Goal: Information Seeking & Learning: Understand process/instructions

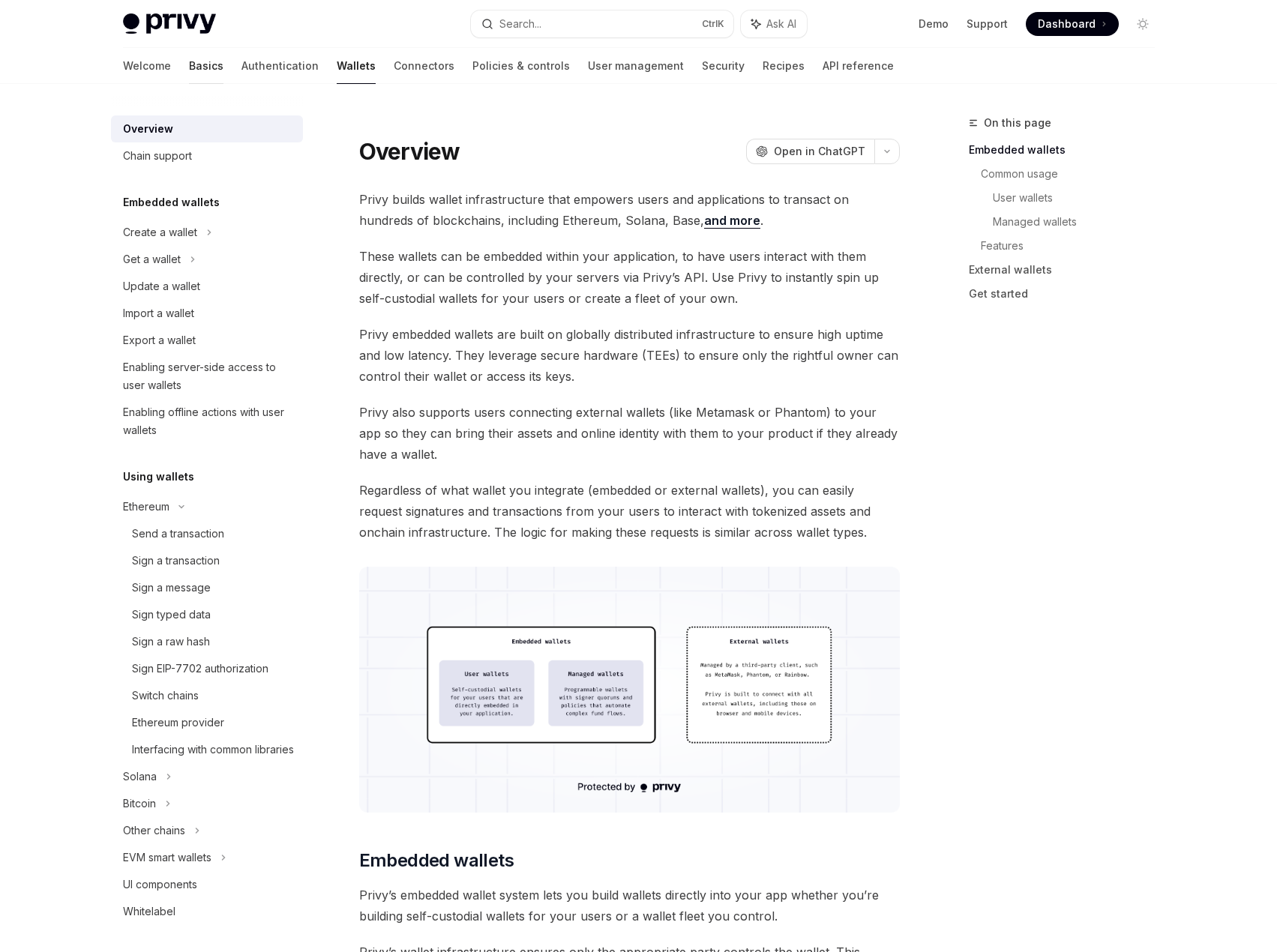
click at [189, 73] on link "Basics" at bounding box center [206, 66] width 34 height 36
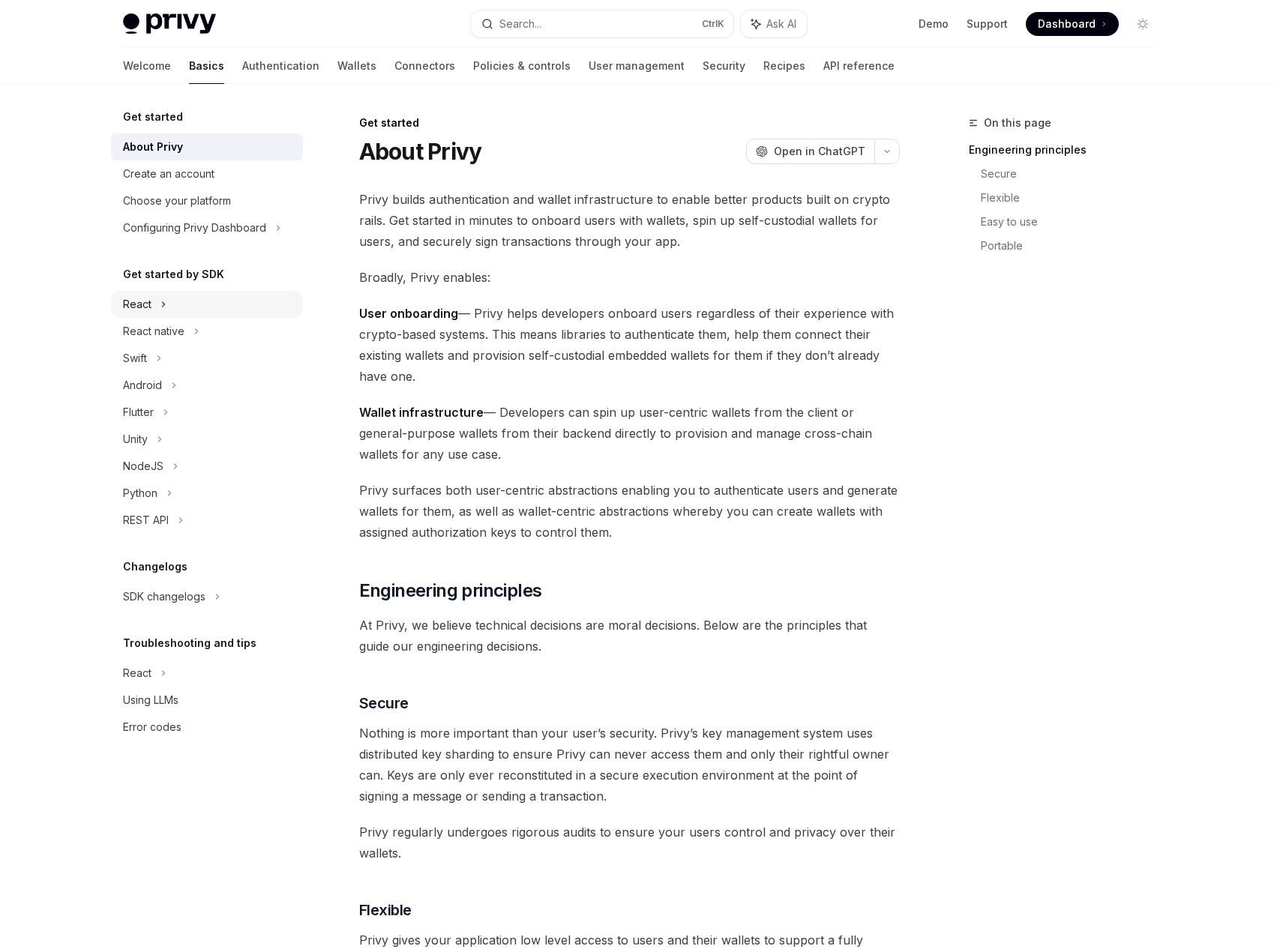
click at [147, 314] on div "React" at bounding box center [207, 304] width 192 height 27
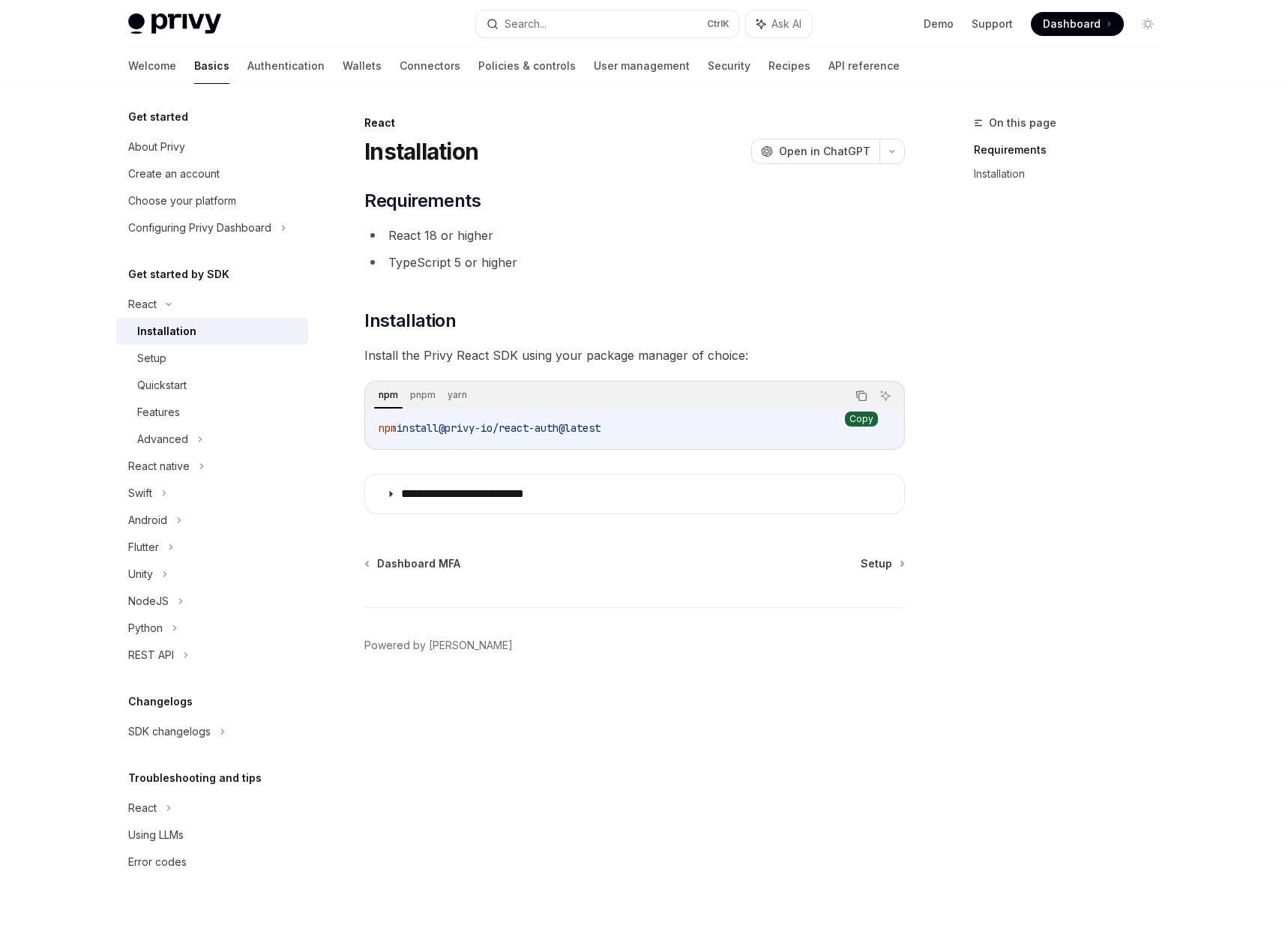
click at [859, 398] on icon "Copy the contents from the code block" at bounding box center [863, 397] width 8 height 8
drag, startPoint x: 861, startPoint y: 397, endPoint x: 851, endPoint y: 397, distance: 10.0
click at [861, 397] on icon "Copy the contents from the code block" at bounding box center [861, 395] width 12 height 12
click at [180, 374] on link "Quickstart" at bounding box center [212, 385] width 192 height 27
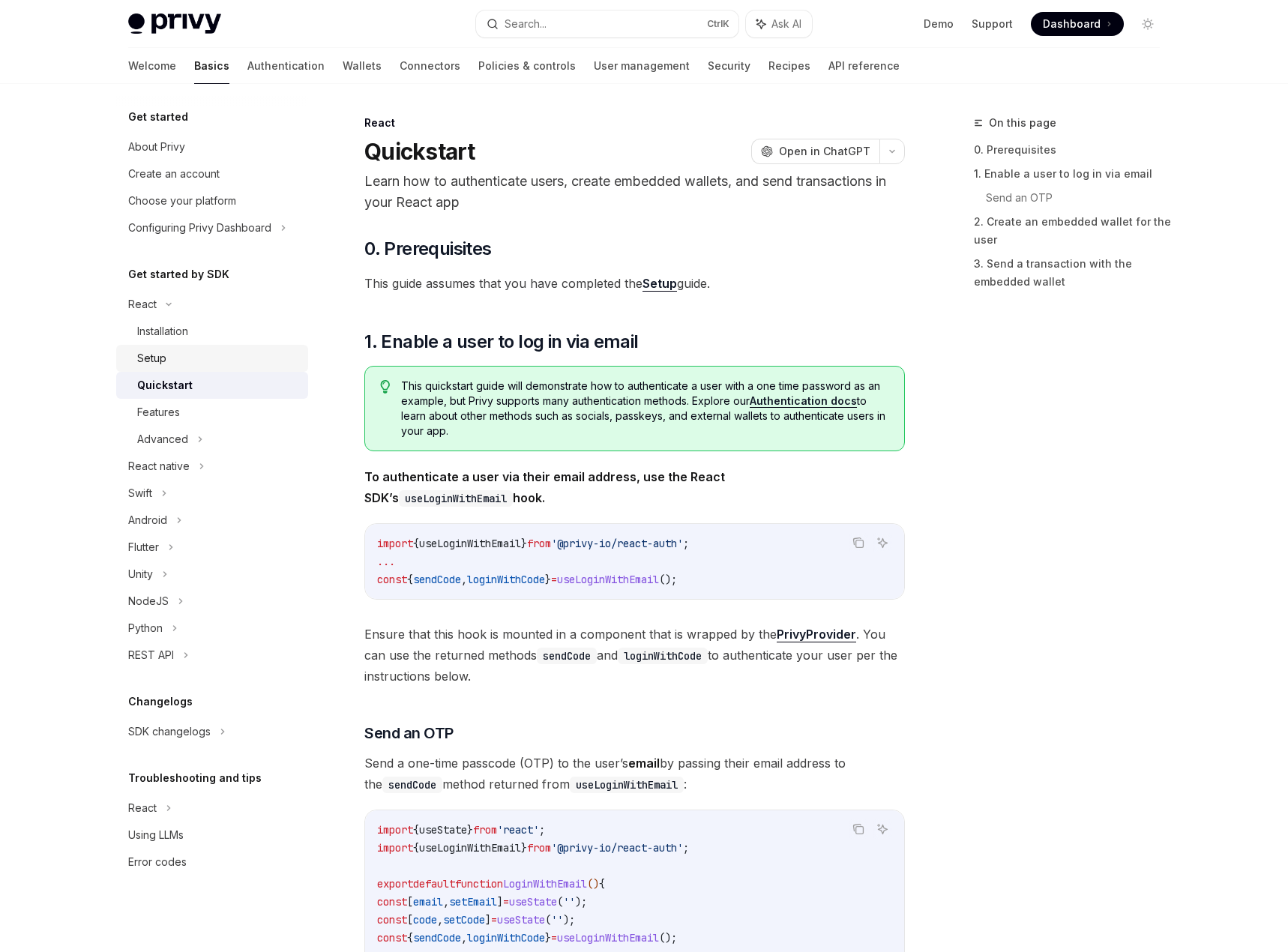
click at [179, 366] on div "Setup" at bounding box center [218, 357] width 162 height 18
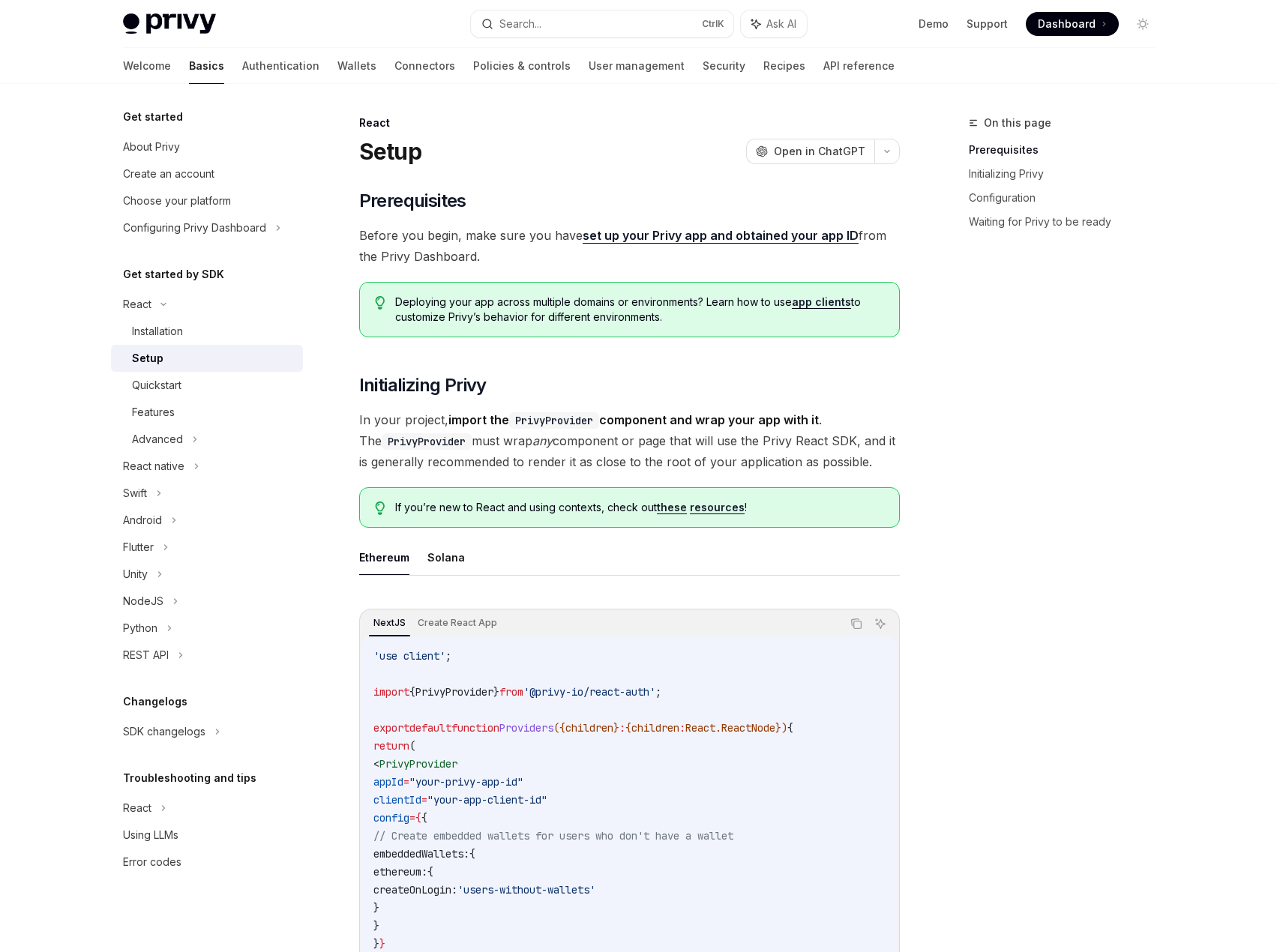
scroll to position [225, 0]
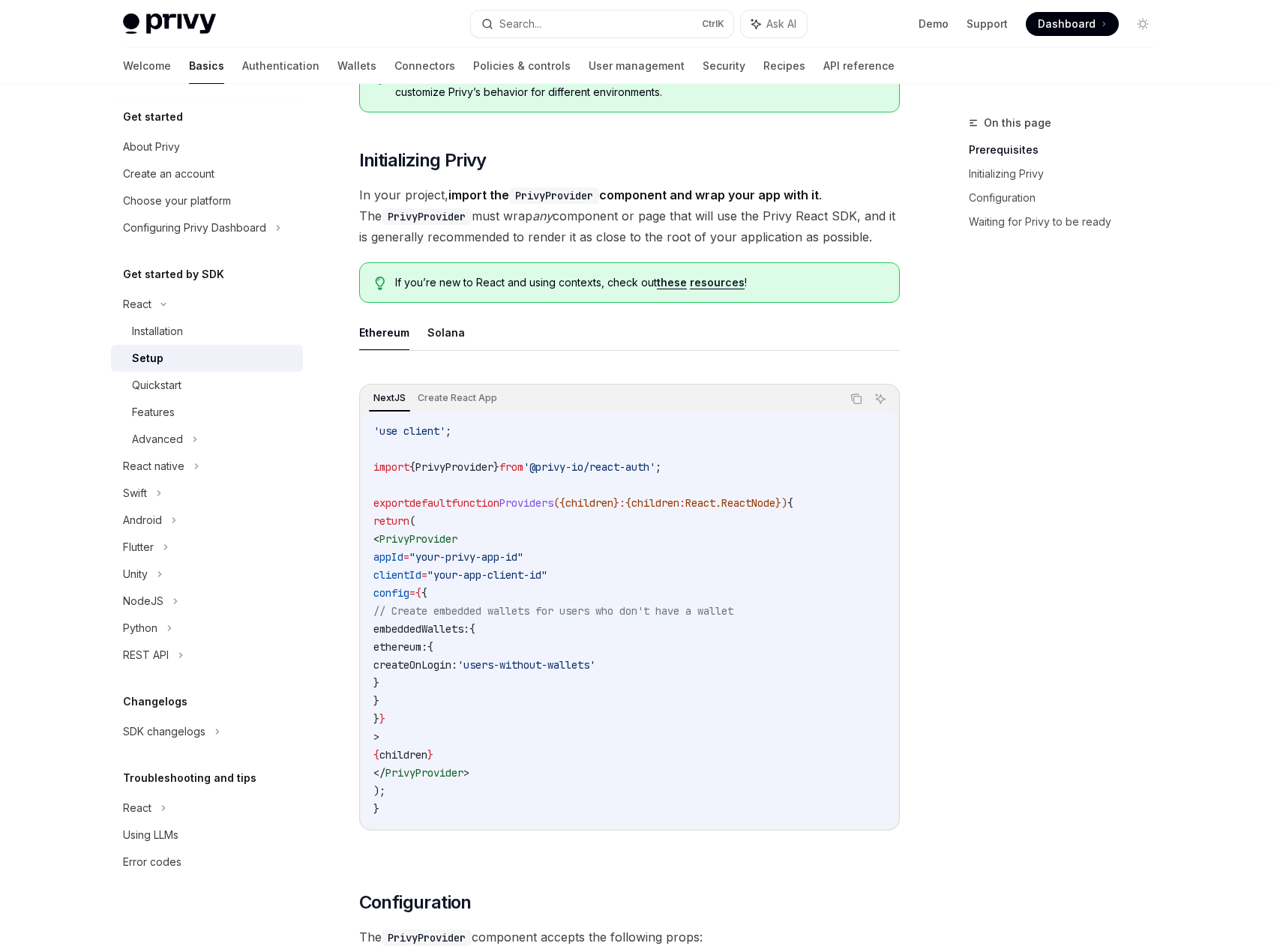
drag, startPoint x: 412, startPoint y: 551, endPoint x: 459, endPoint y: 714, distance: 169.6
click at [459, 714] on code "'use client' ; import { PrivyProvider } from '@privy-io/react-auth' ; export de…" at bounding box center [629, 620] width 512 height 396
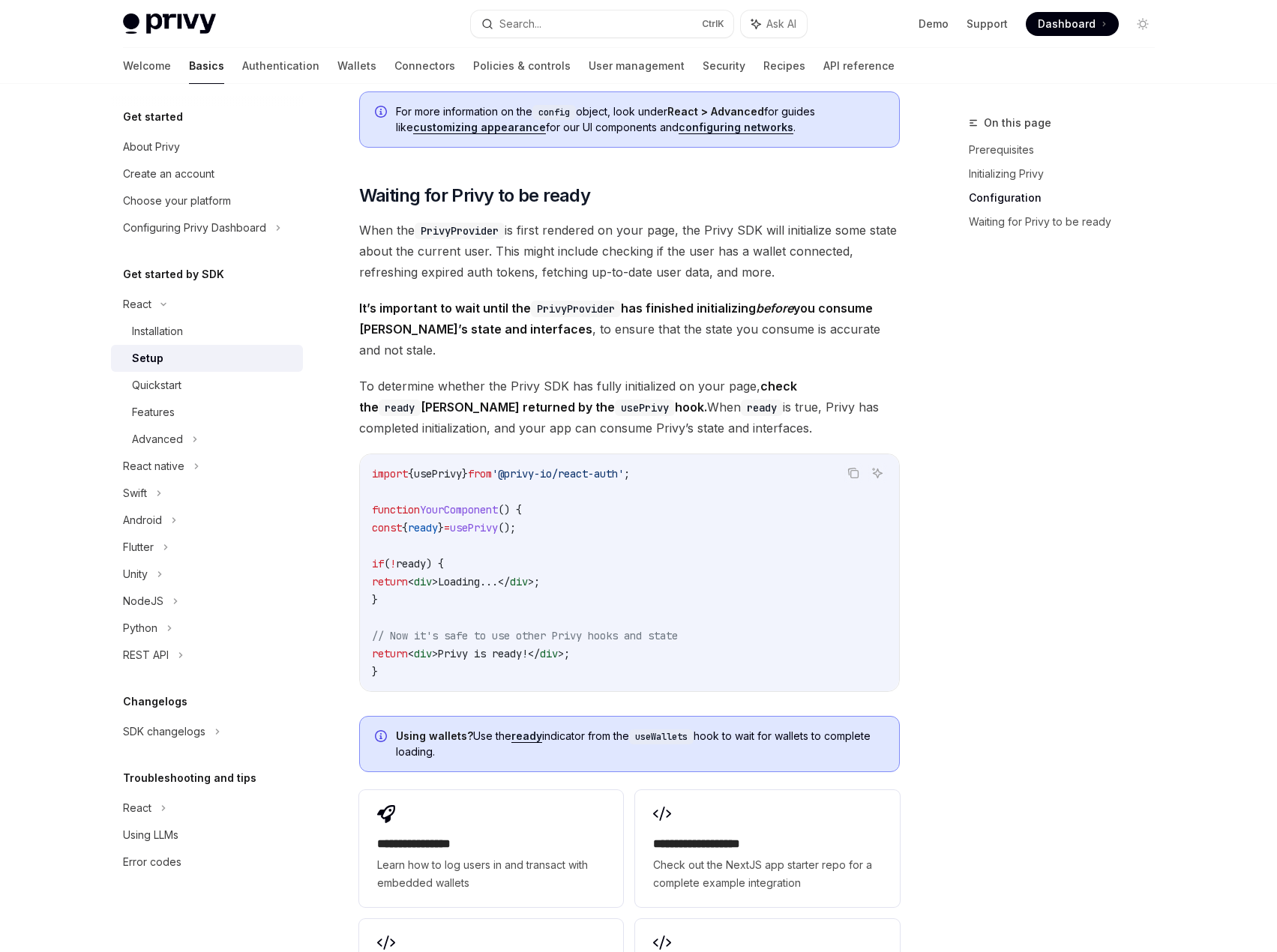
scroll to position [1349, 0]
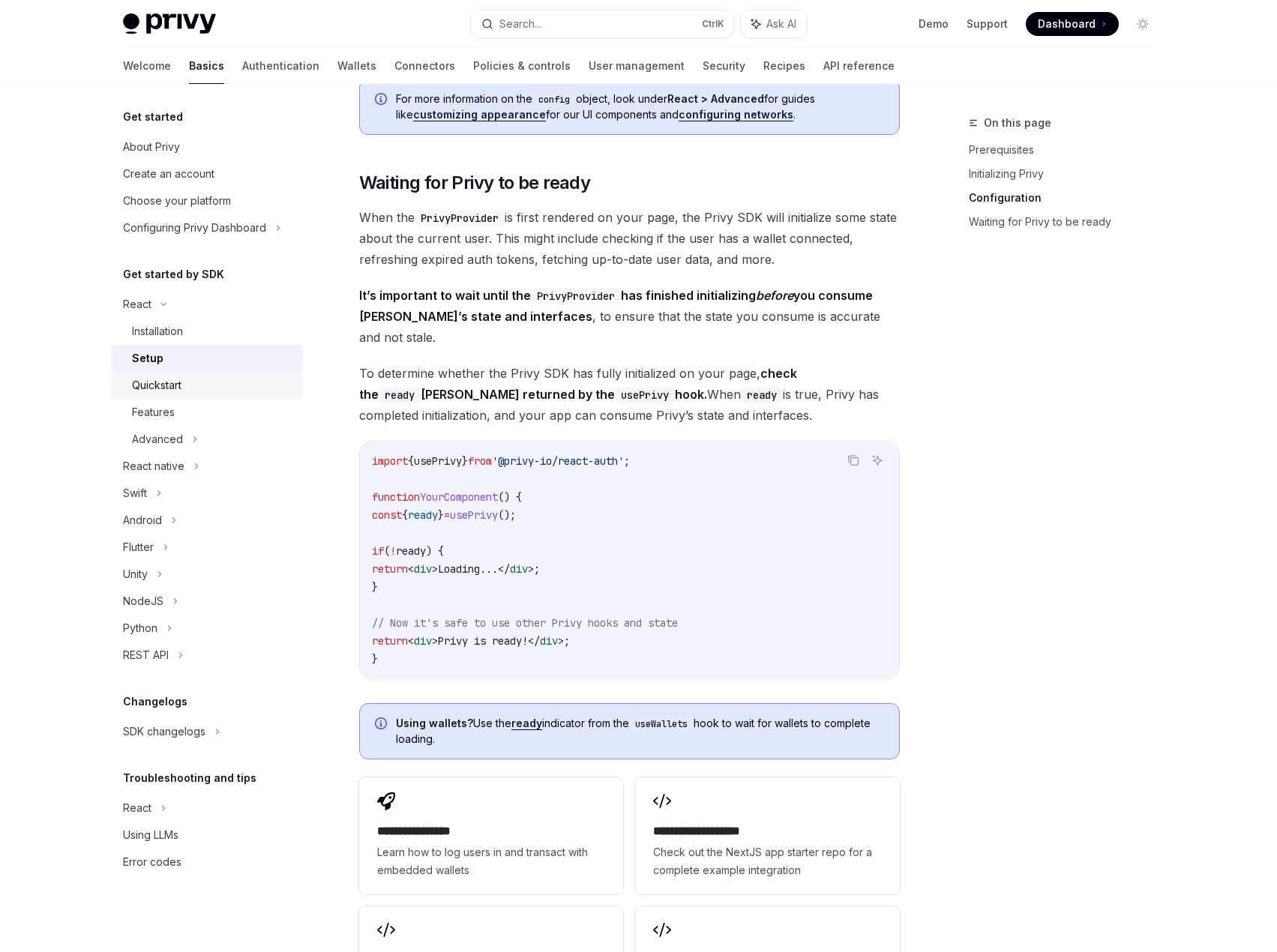
click at [200, 373] on link "Quickstart" at bounding box center [207, 385] width 192 height 27
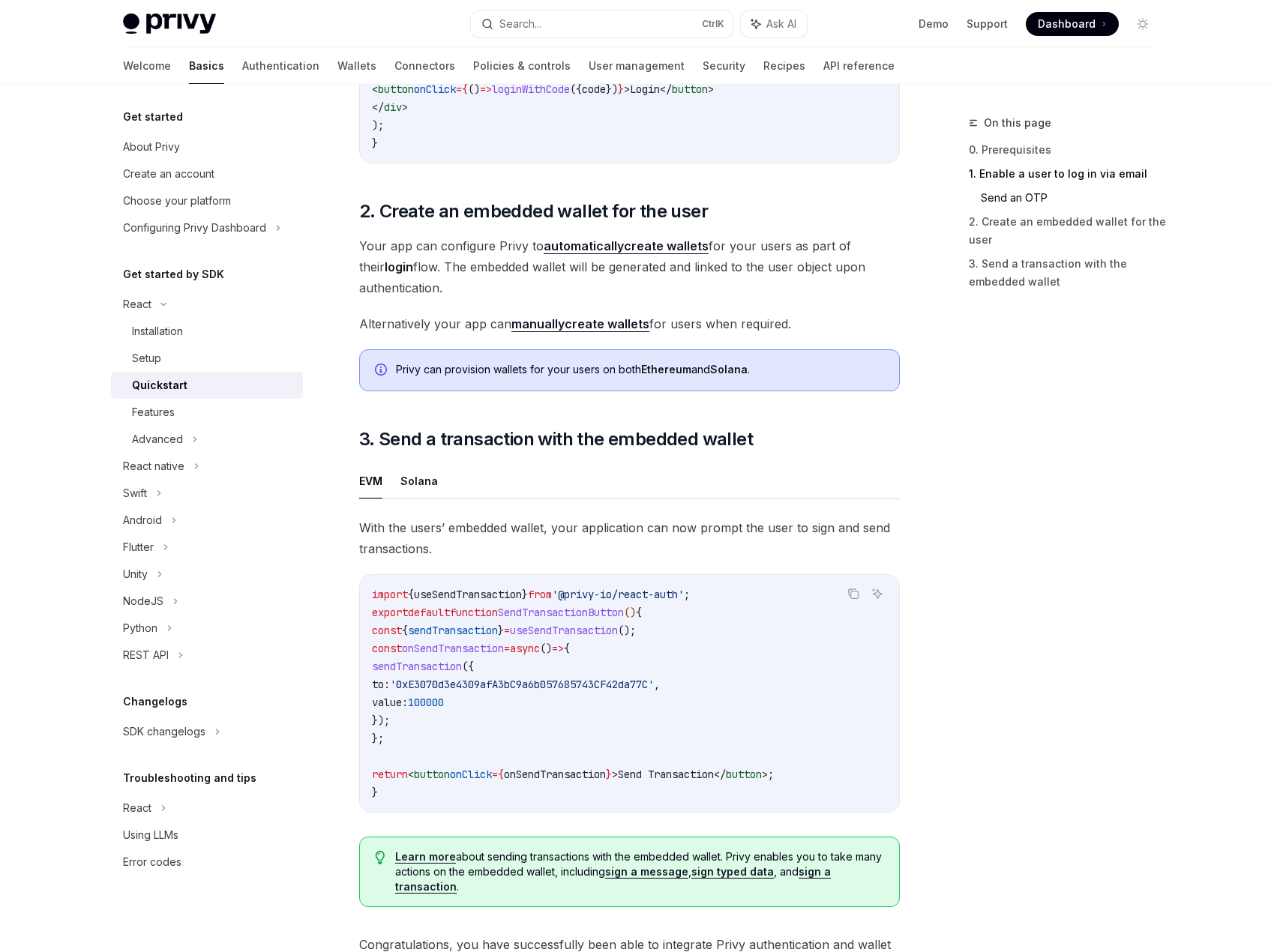
scroll to position [1199, 0]
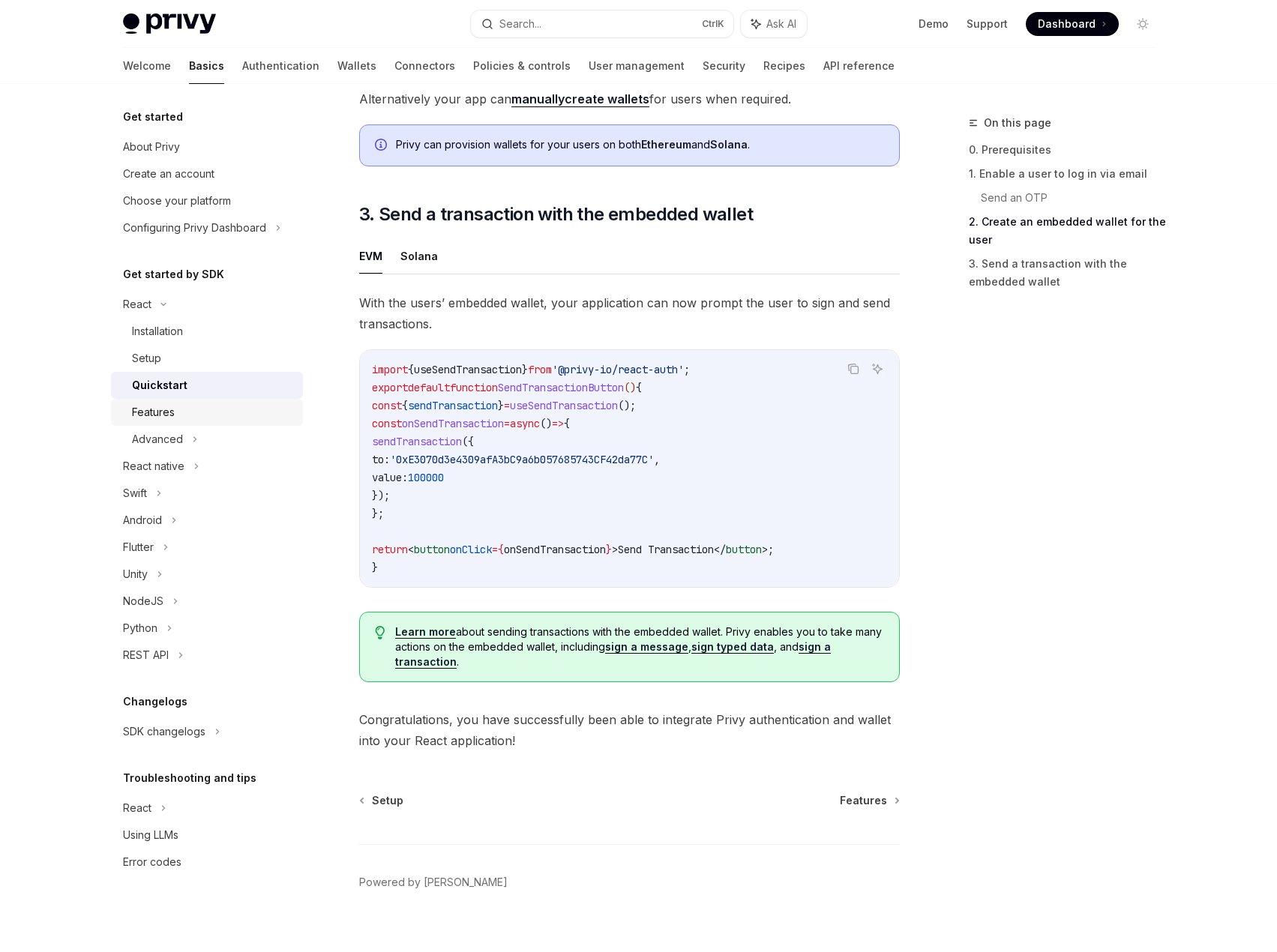
click at [232, 414] on div "Features" at bounding box center [213, 411] width 162 height 18
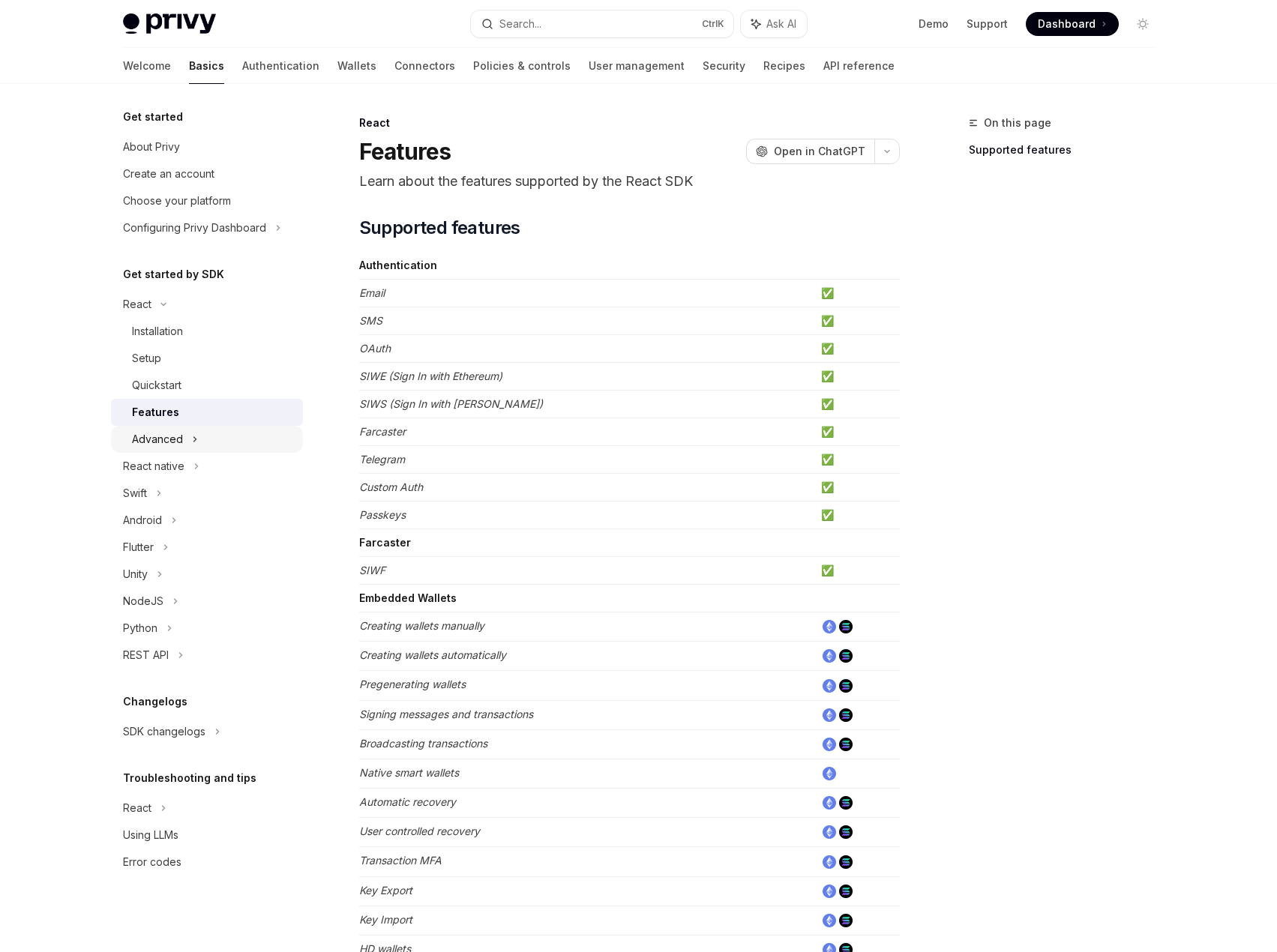
click at [232, 439] on div "Advanced" at bounding box center [207, 439] width 192 height 27
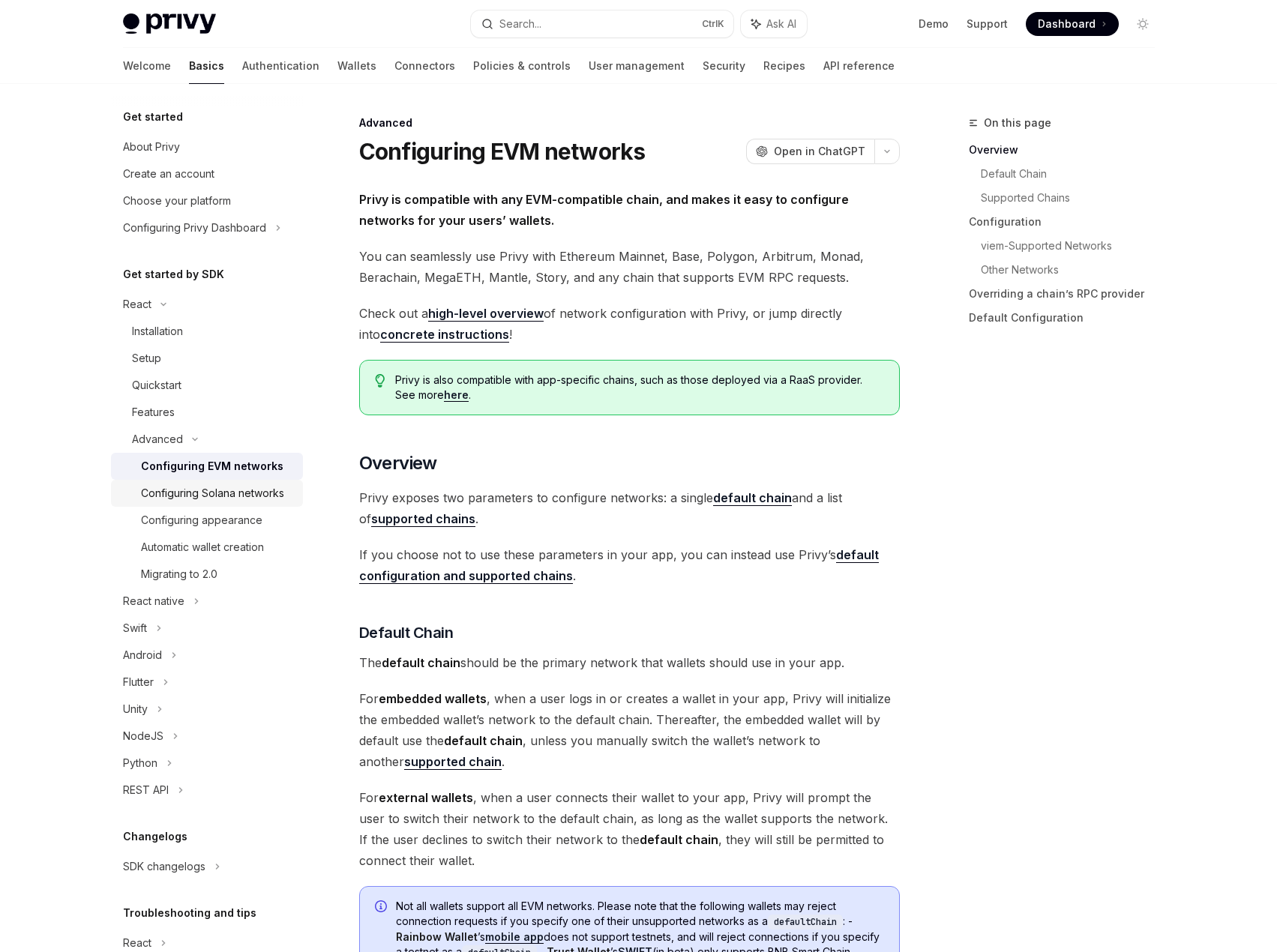
click at [188, 507] on link "Configuring Solana networks" at bounding box center [207, 493] width 192 height 27
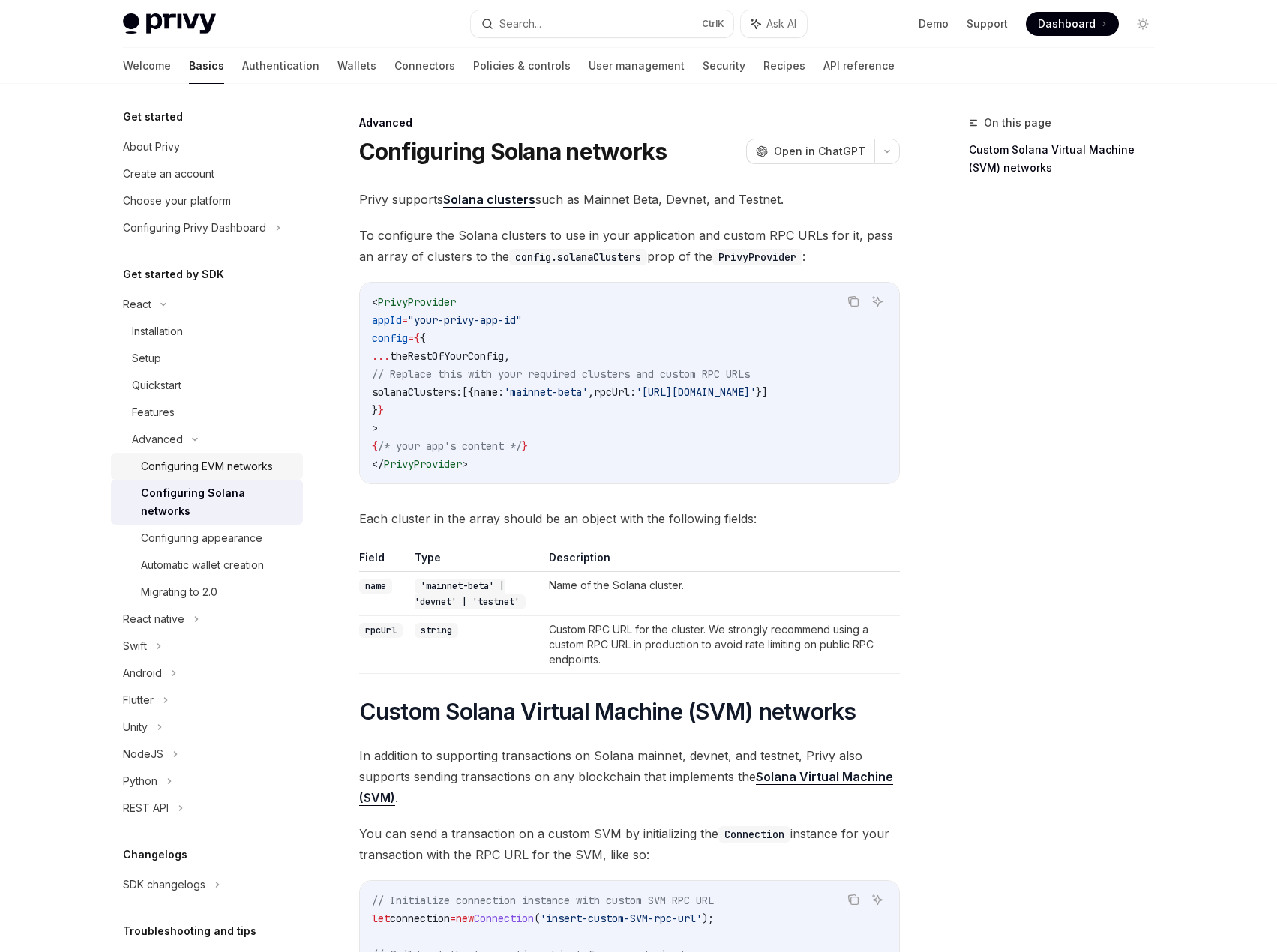
click at [182, 461] on div "Configuring EVM networks" at bounding box center [207, 465] width 132 height 18
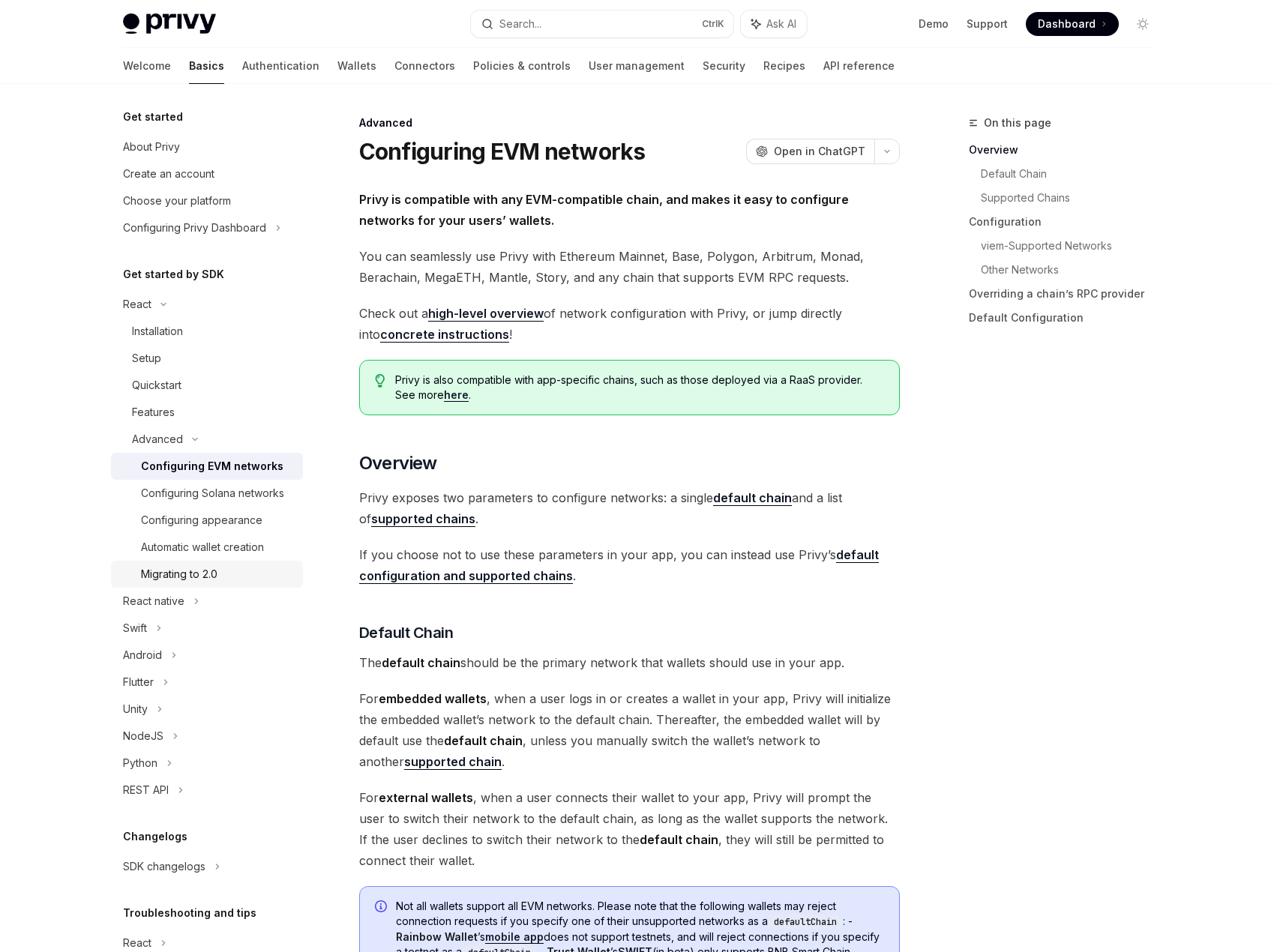
click at [211, 583] on div "Migrating to 2.0" at bounding box center [179, 573] width 77 height 18
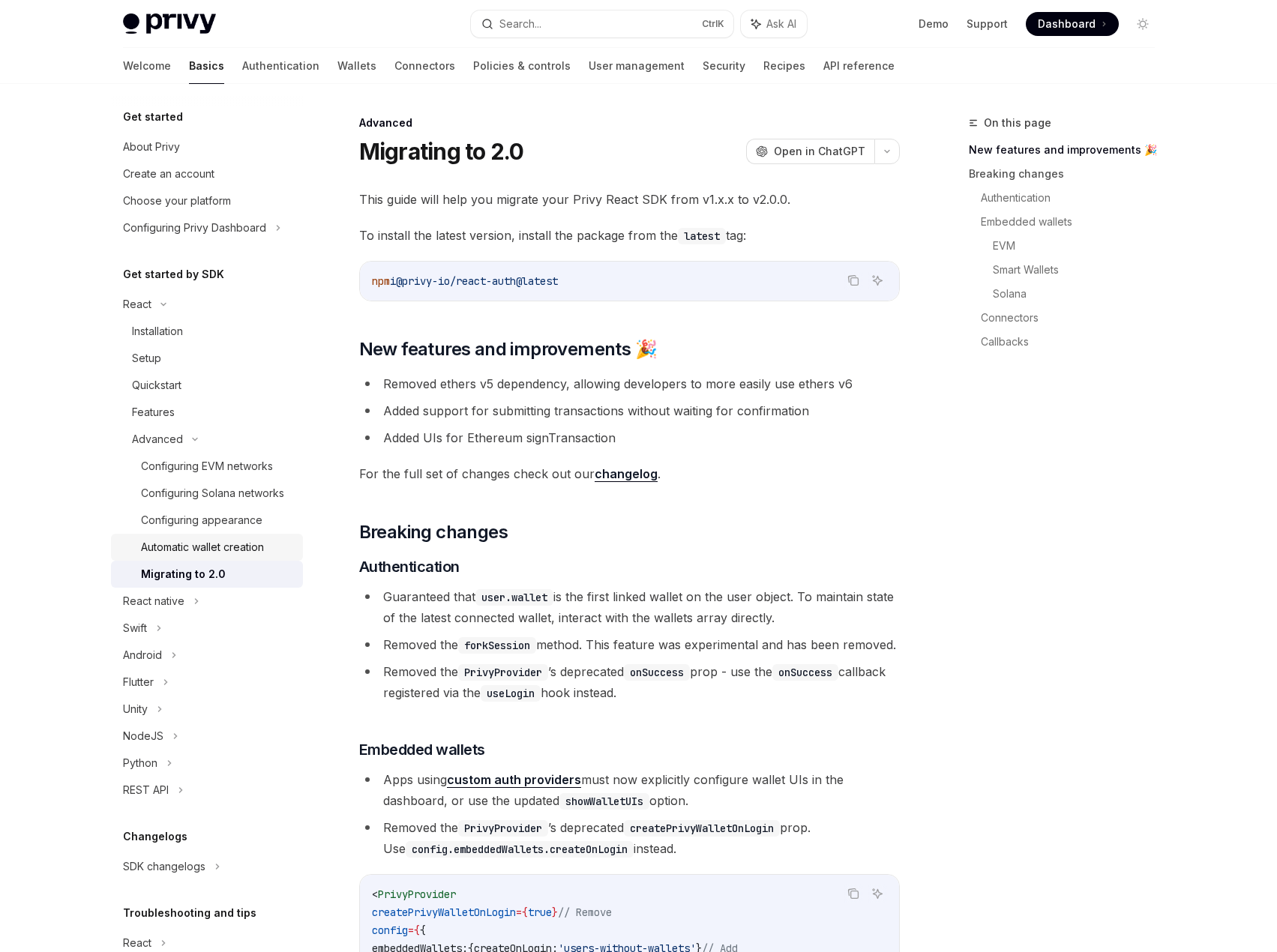
click at [211, 556] on div "Automatic wallet creation" at bounding box center [202, 547] width 123 height 18
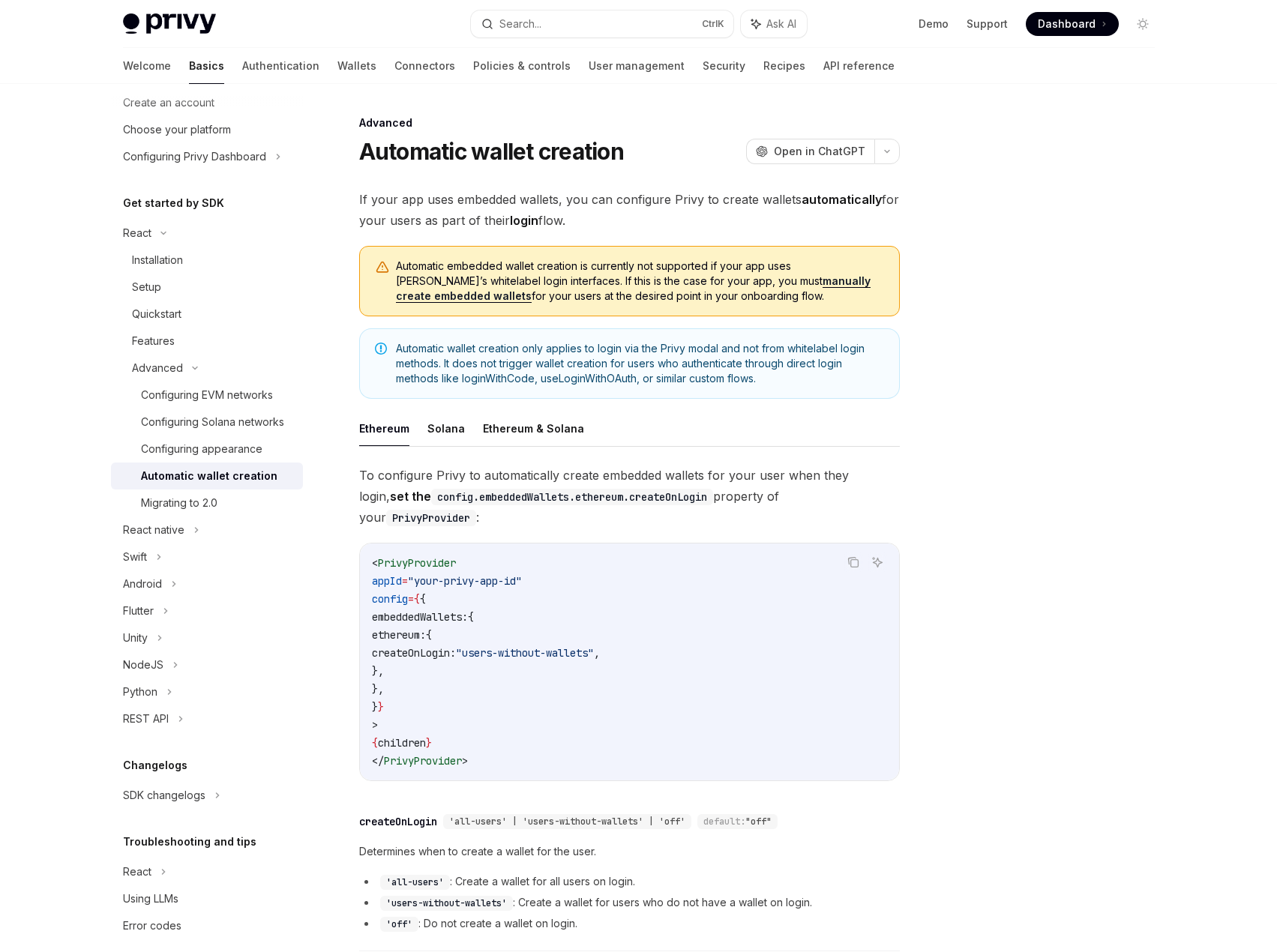
scroll to position [106, 0]
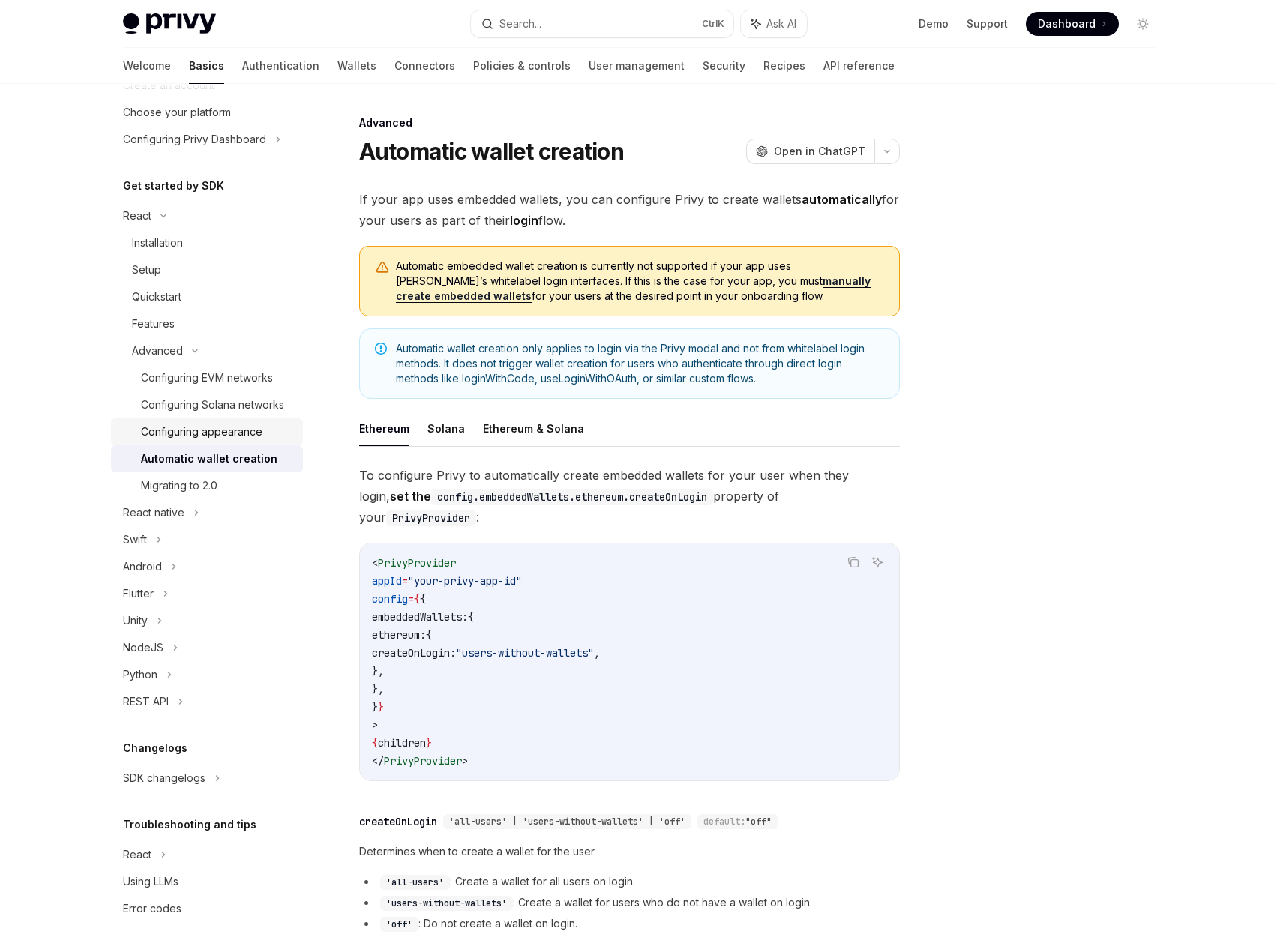
click at [229, 436] on div "Configuring appearance" at bounding box center [201, 431] width 121 height 18
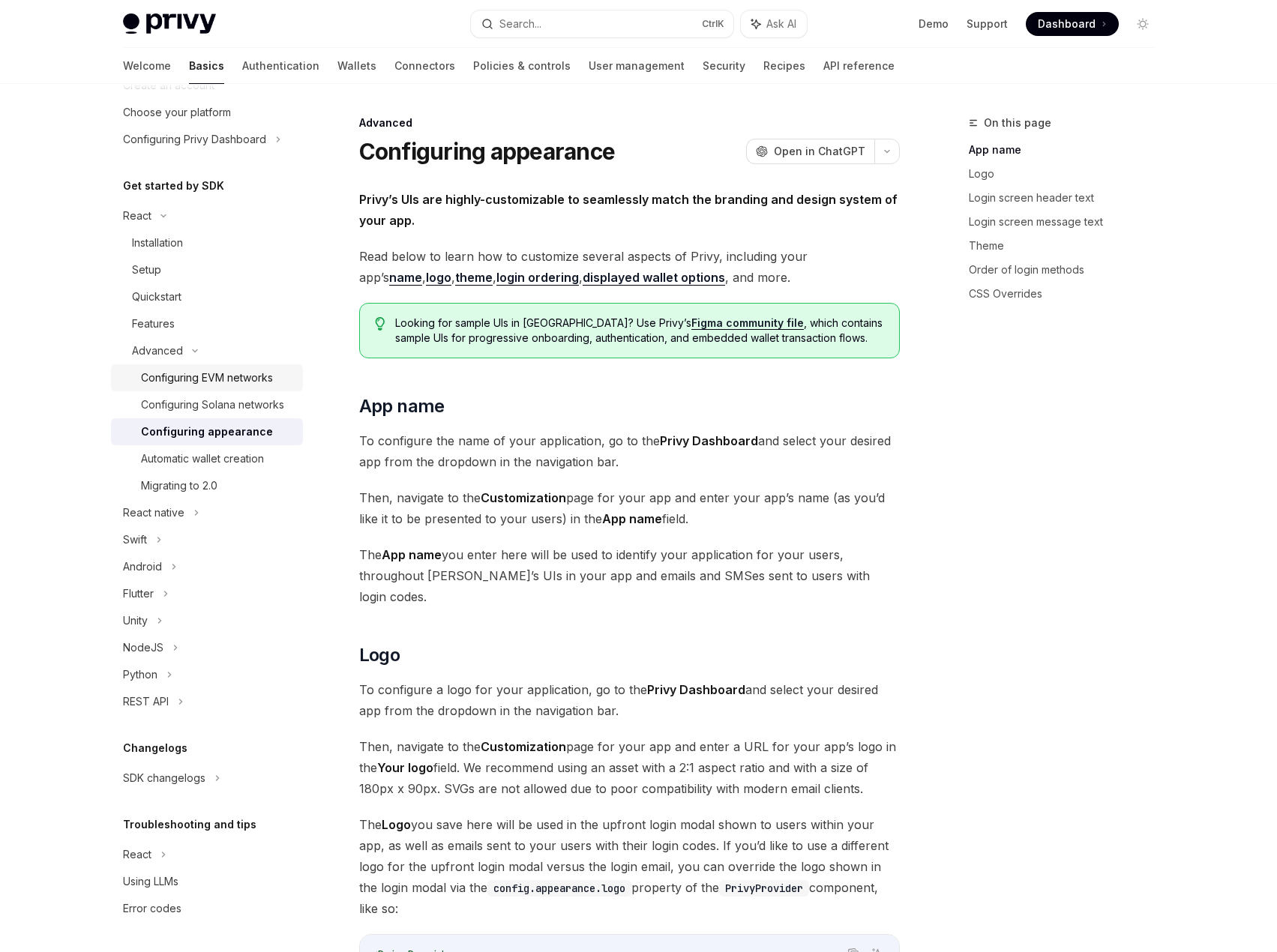
click at [214, 368] on div "Configuring EVM networks" at bounding box center [207, 377] width 132 height 18
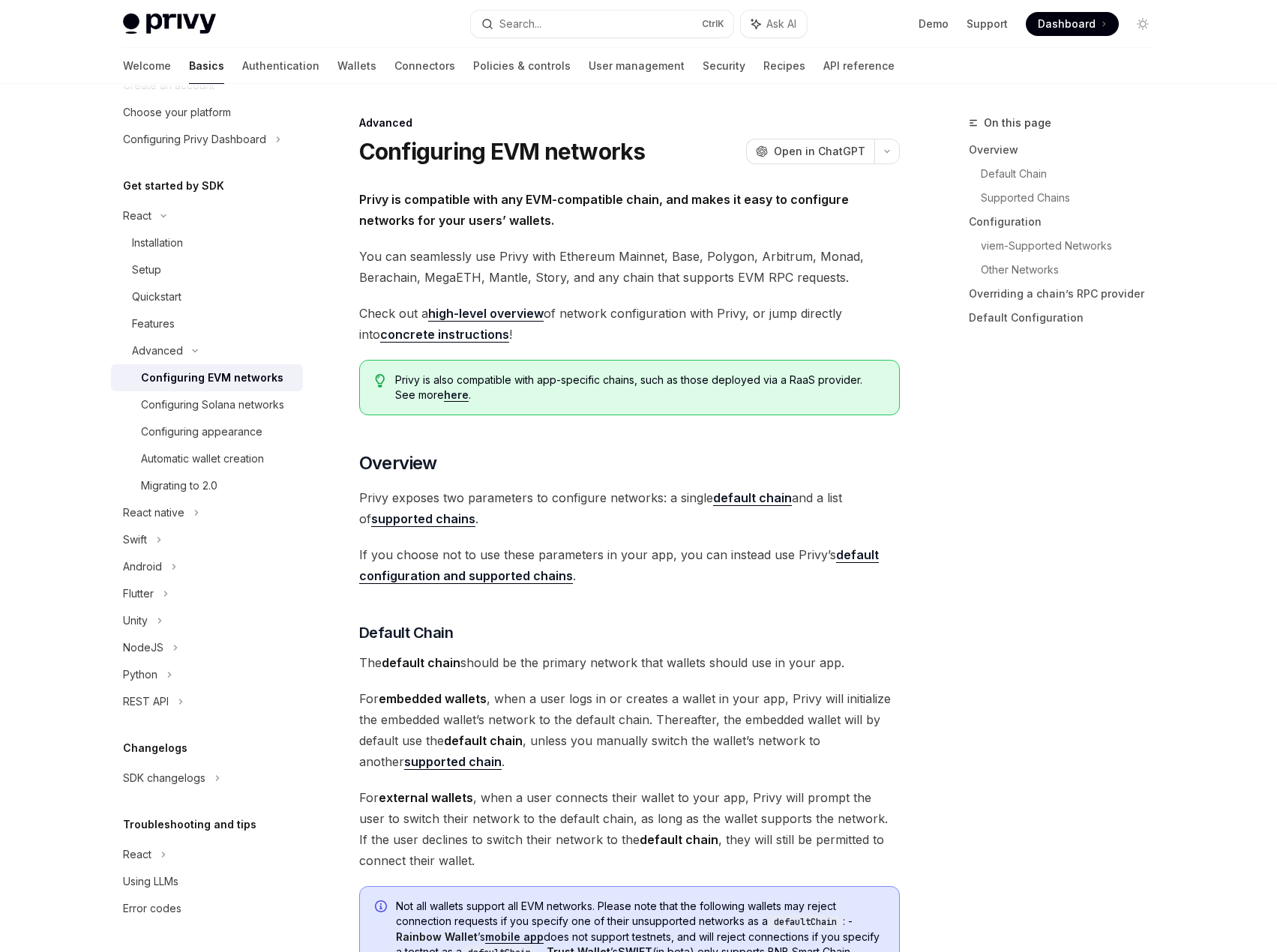
type textarea "*"
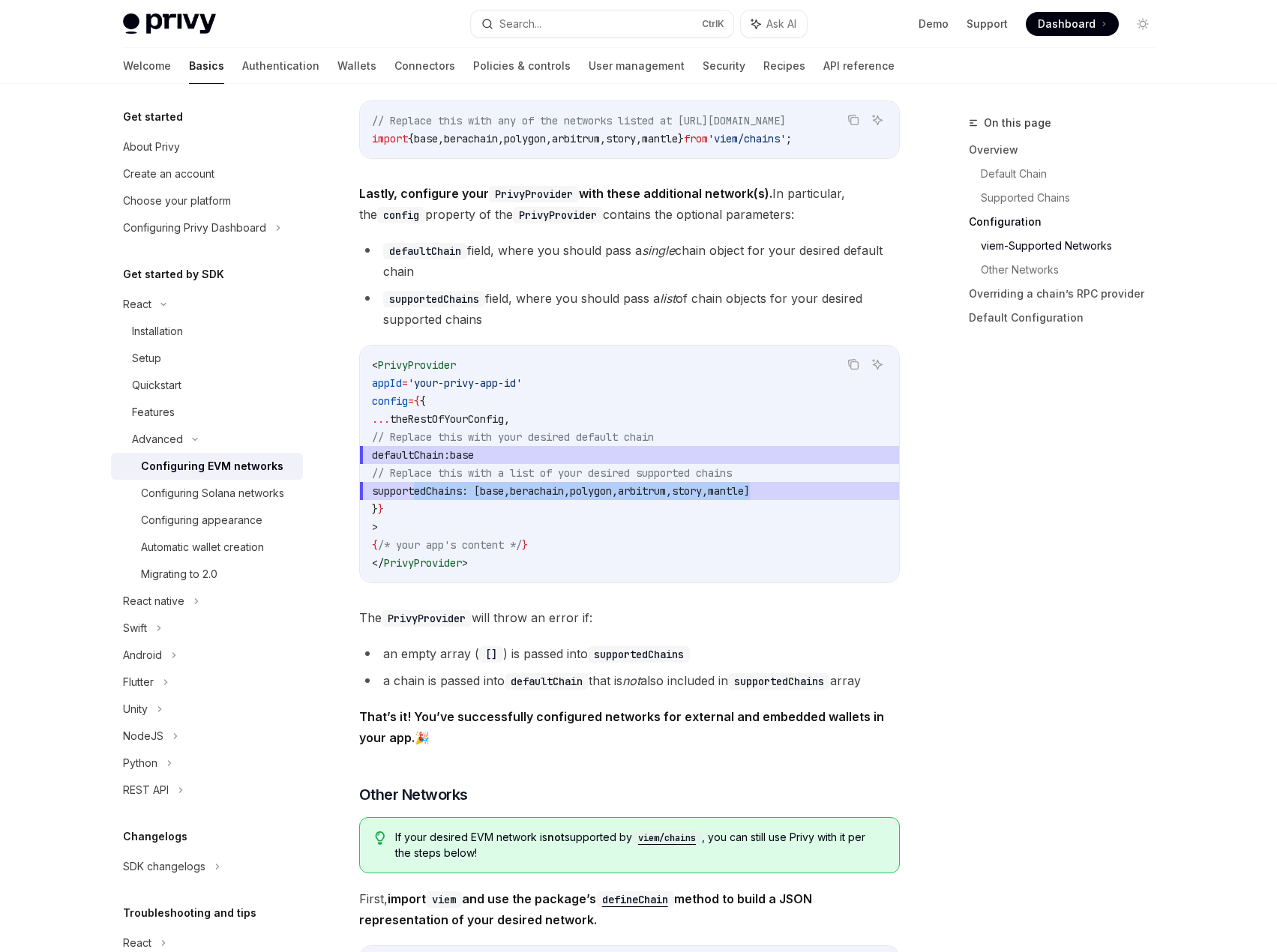
drag, startPoint x: 416, startPoint y: 495, endPoint x: 862, endPoint y: 494, distance: 446.0
click at [862, 494] on span "supportedChains : [ base , berachain , polygon , arbitrum , story , mantle ]" at bounding box center [629, 490] width 515 height 18
copy span "supportedChains : [ base , berachain , polygon , arbitrum , story , mantle ]"
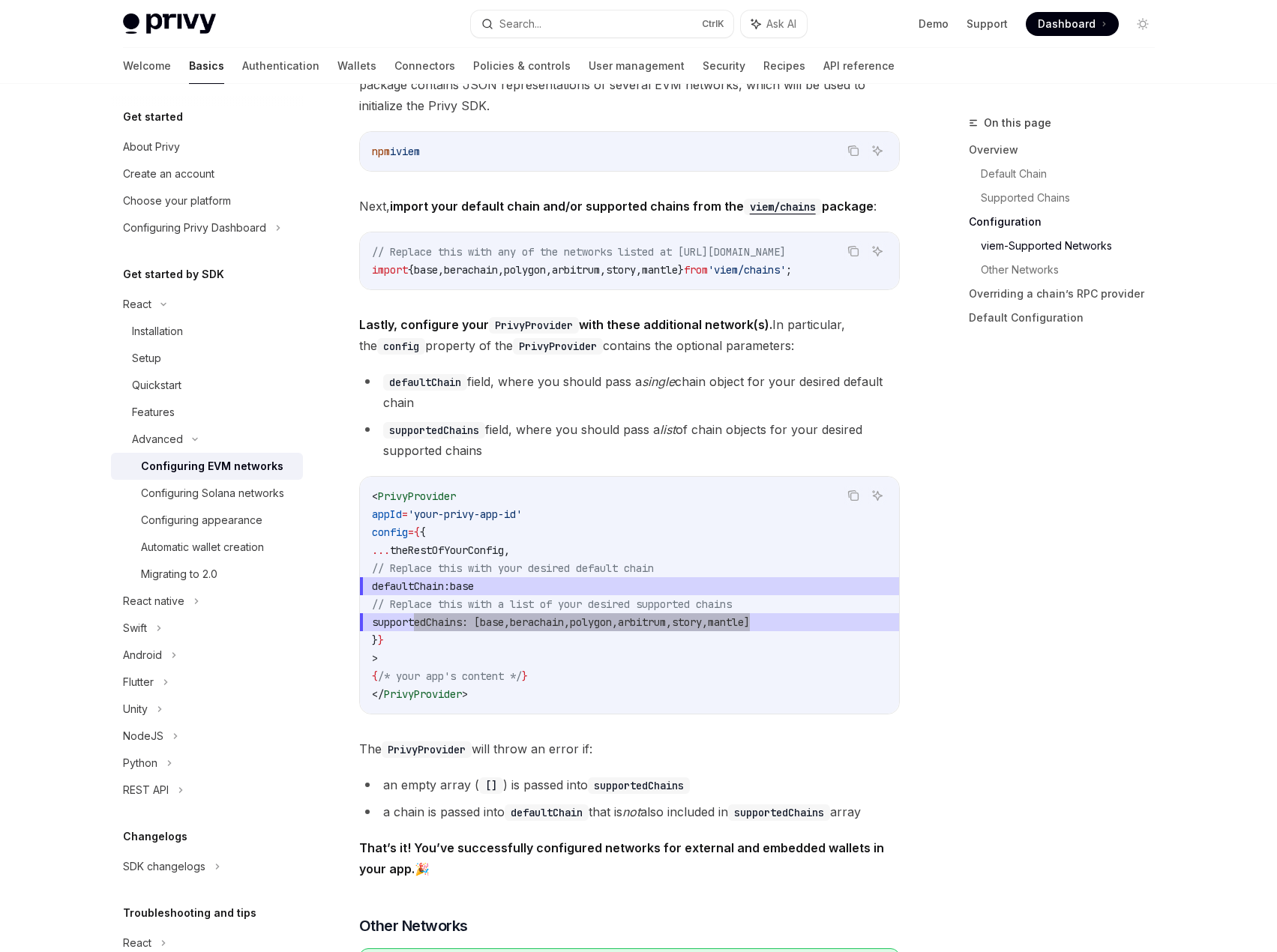
scroll to position [1574, 0]
